Goal: Communication & Community: Answer question/provide support

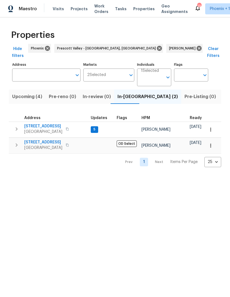
click at [17, 126] on icon "button" at bounding box center [16, 129] width 7 height 7
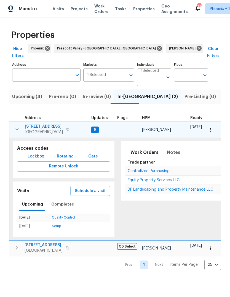
click at [162, 178] on span "Equity Property Services LLC" at bounding box center [154, 180] width 52 height 4
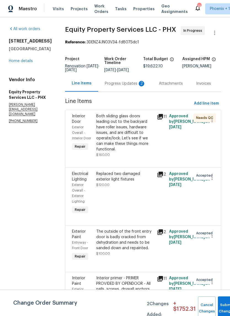
click at [118, 82] on div "Progress Updates 2" at bounding box center [125, 84] width 41 height 6
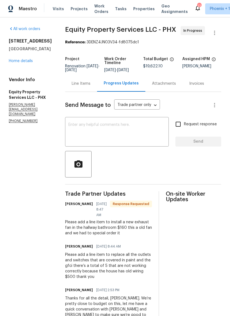
click at [107, 129] on textarea at bounding box center [117, 132] width 97 height 19
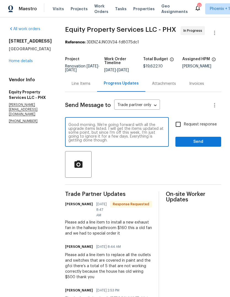
type textarea "Good morning. We’re going forward with all the upgrade items listed. I will get…"
click at [150, 164] on div at bounding box center [143, 164] width 156 height 27
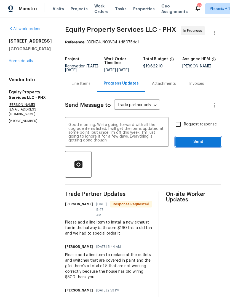
click at [202, 143] on span "Send" at bounding box center [198, 141] width 37 height 7
